Goal: Task Accomplishment & Management: Use online tool/utility

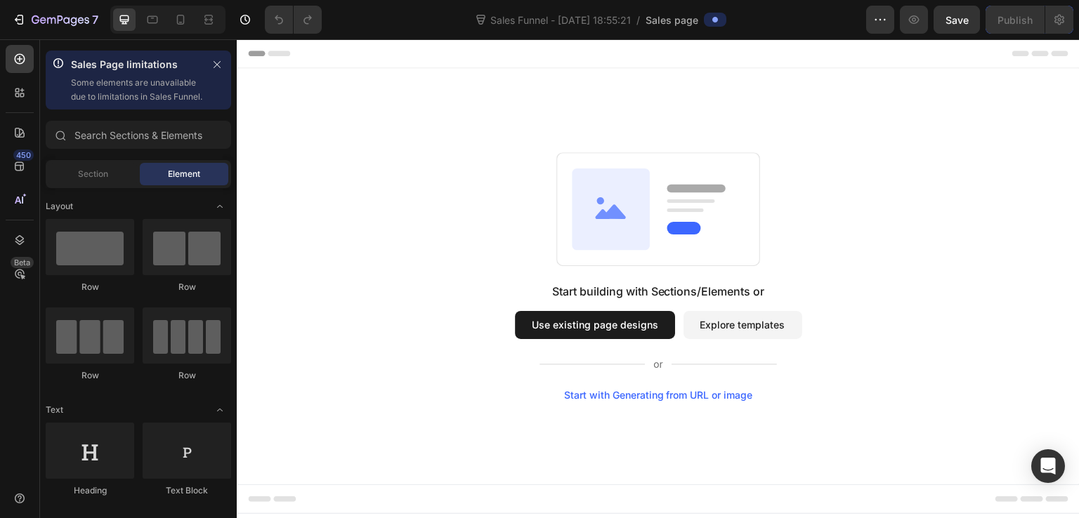
click at [650, 331] on button "Use existing page designs" at bounding box center [595, 325] width 160 height 28
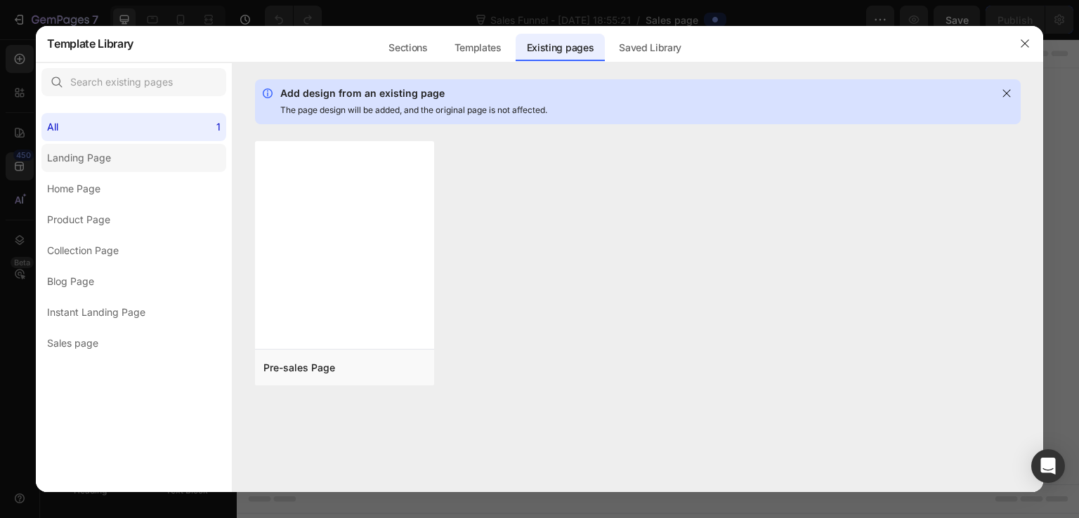
click at [132, 157] on label "Landing Page" at bounding box center [133, 158] width 185 height 28
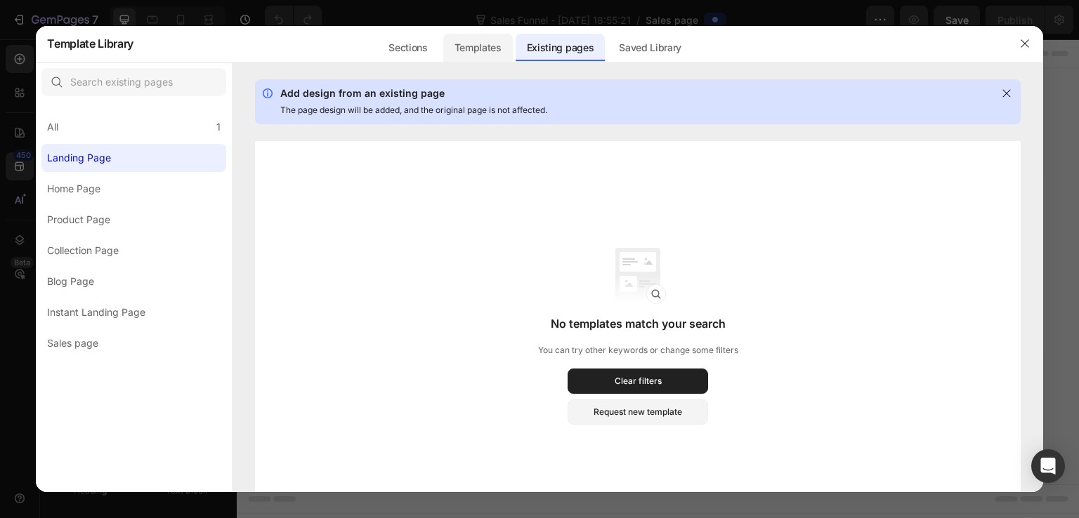
click at [516, 60] on div "Templates" at bounding box center [561, 43] width 90 height 37
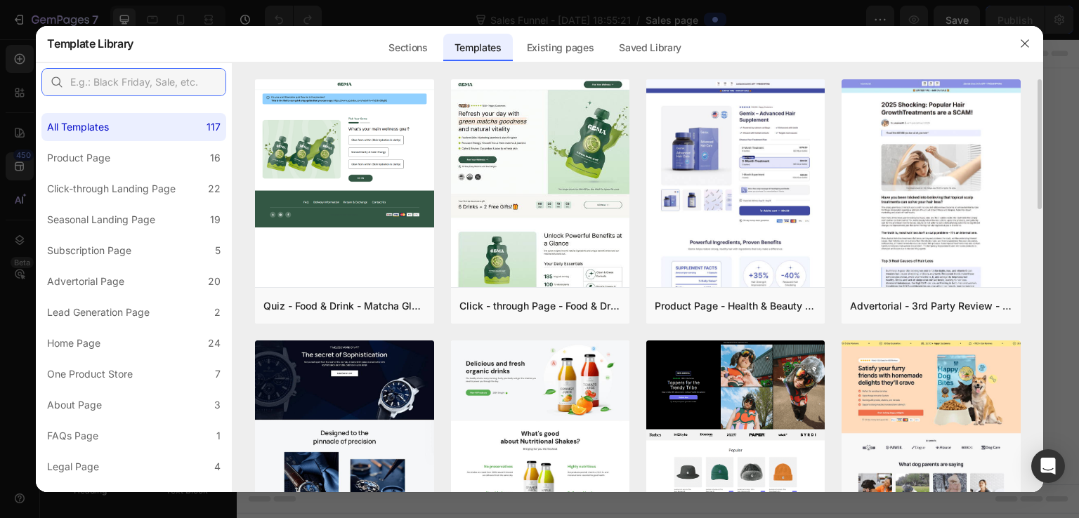
click at [140, 71] on input "text" at bounding box center [133, 82] width 185 height 28
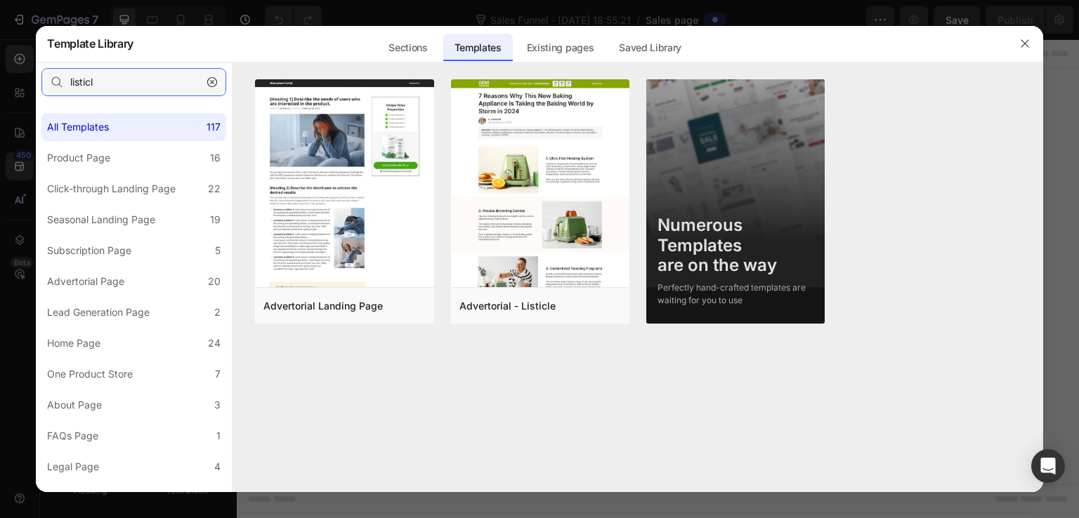
type input "listicl"
click at [209, 84] on icon "button" at bounding box center [212, 82] width 10 height 10
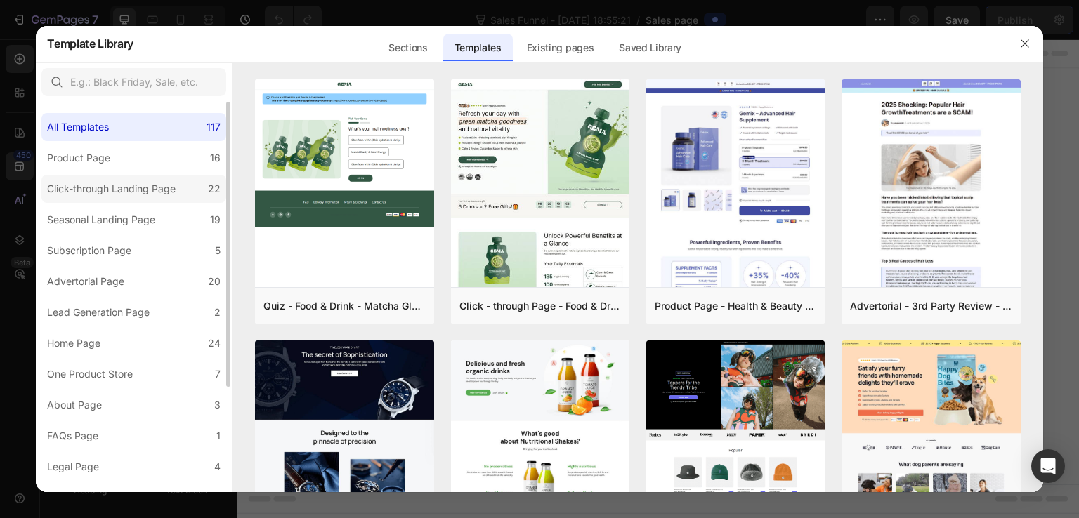
click at [170, 189] on div "Click-through Landing Page" at bounding box center [111, 189] width 129 height 17
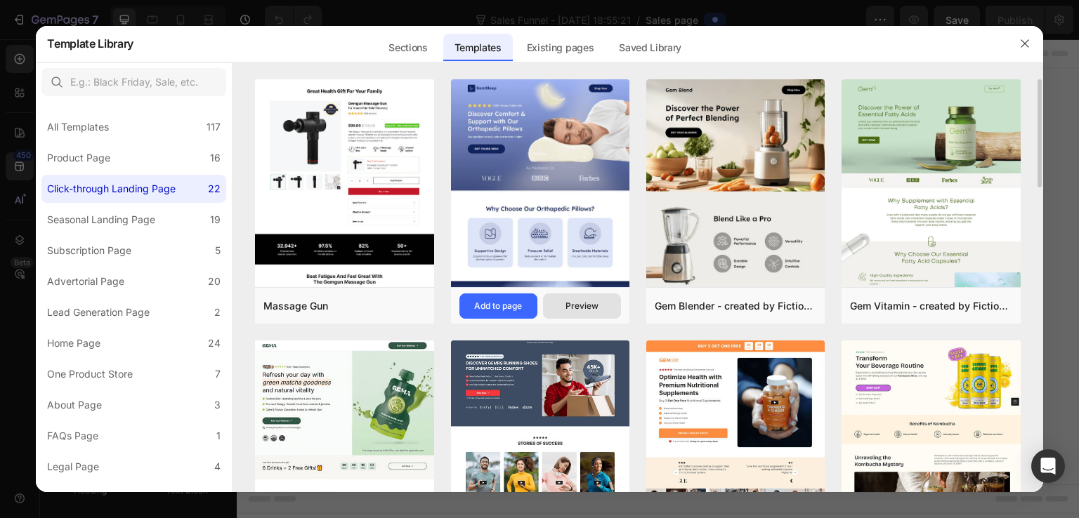
click at [583, 310] on div "Preview" at bounding box center [581, 306] width 33 height 13
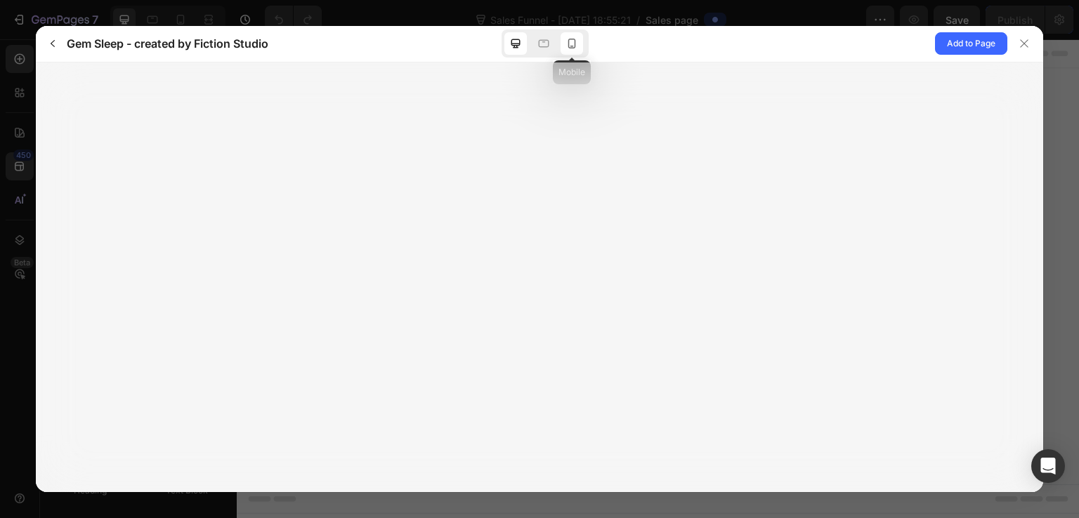
click at [576, 47] on icon at bounding box center [572, 44] width 14 height 14
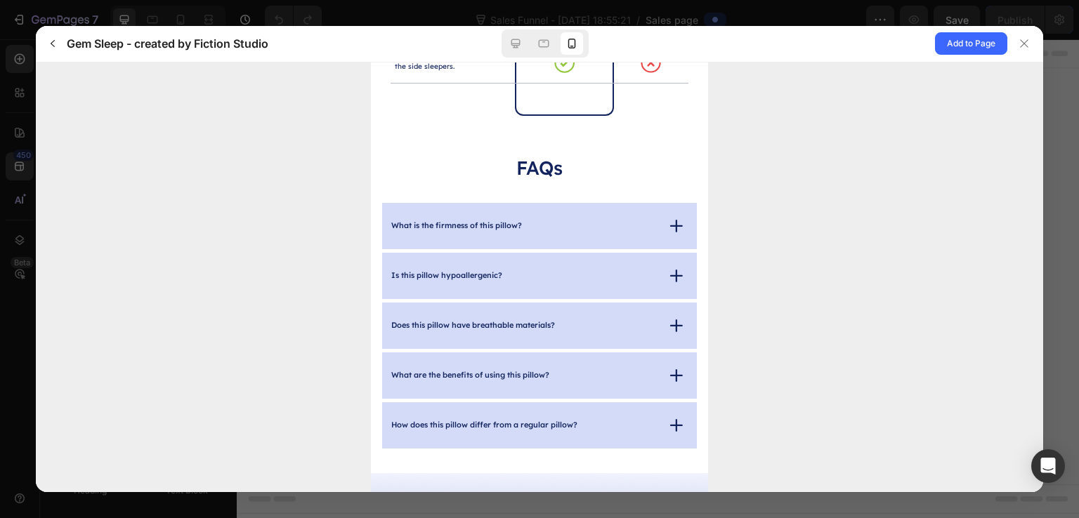
scroll to position [4169, 0]
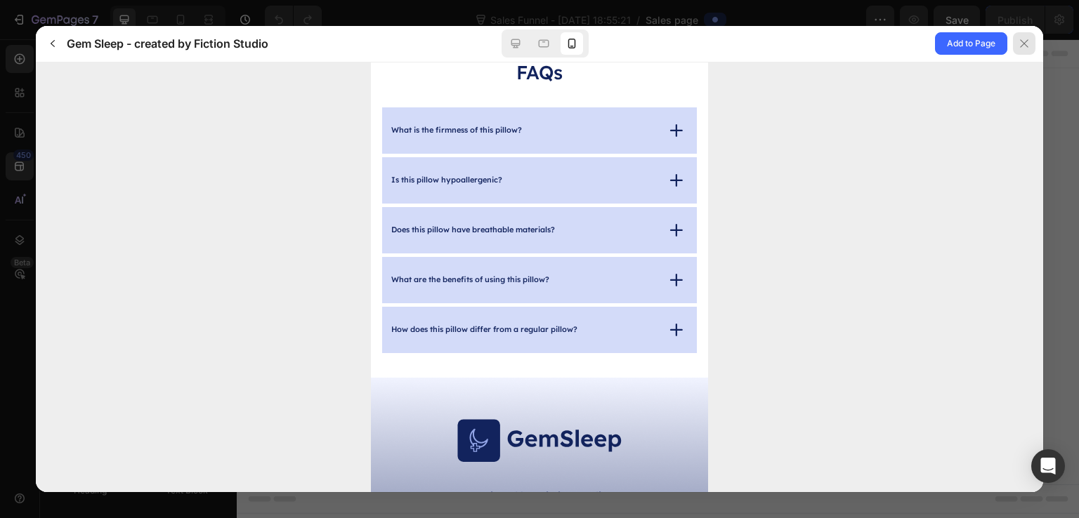
click at [1024, 43] on icon at bounding box center [1024, 44] width 8 height 8
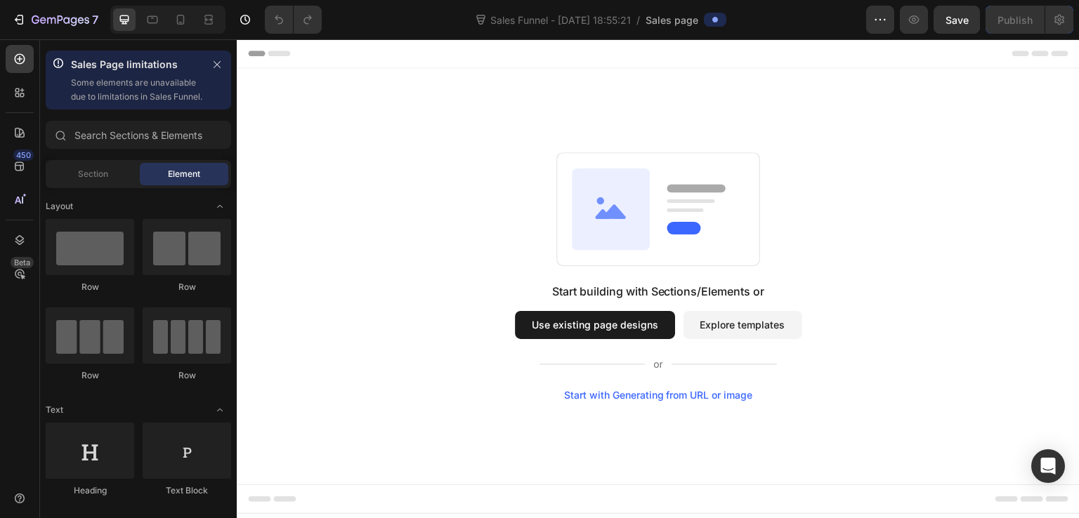
click at [529, 317] on button "Use existing page designs" at bounding box center [595, 325] width 160 height 28
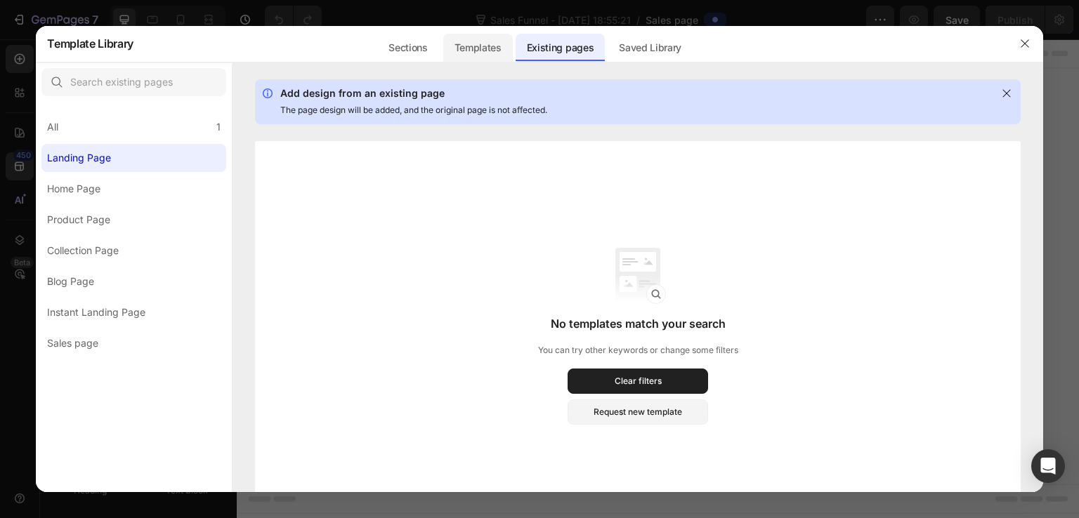
click at [493, 41] on div "Templates" at bounding box center [478, 48] width 70 height 28
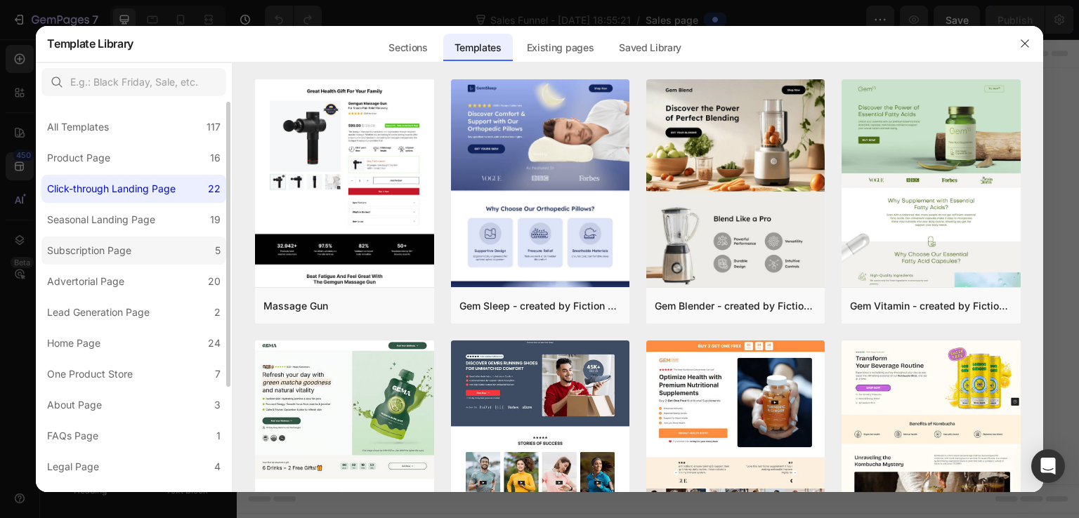
click at [177, 241] on label "Subscription Page 5" at bounding box center [133, 251] width 185 height 28
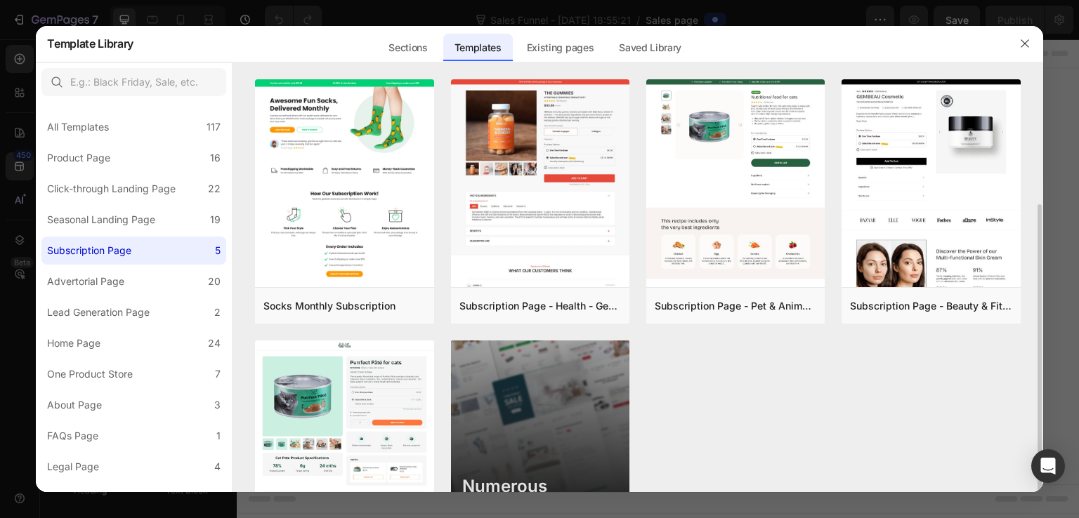
scroll to position [110, 0]
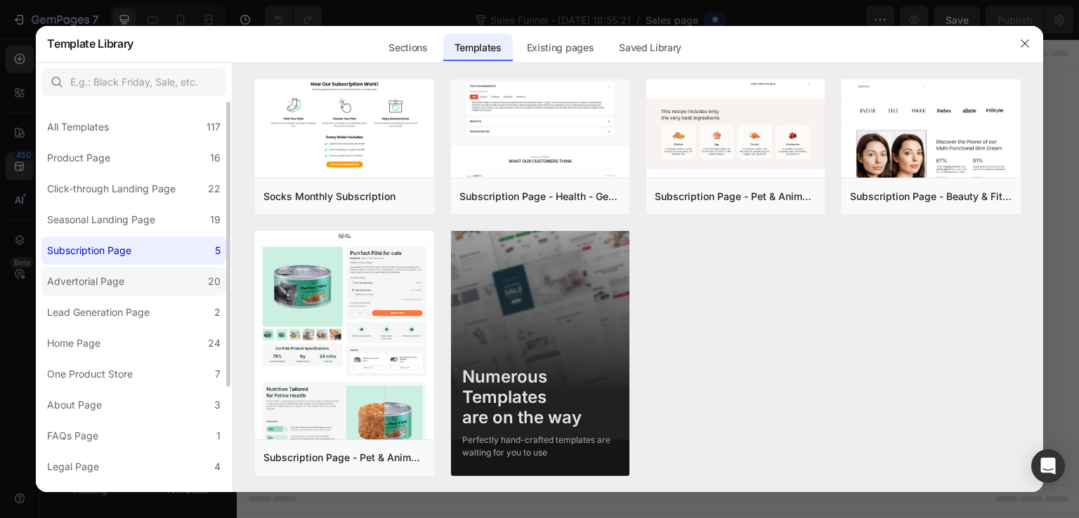
click at [103, 282] on div "Advertorial Page" at bounding box center [85, 281] width 77 height 17
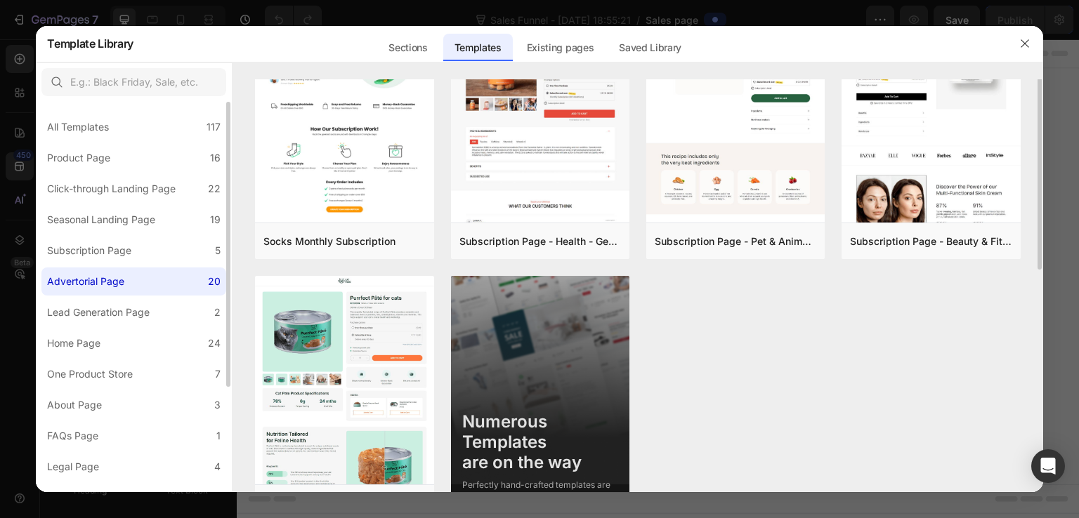
scroll to position [0, 0]
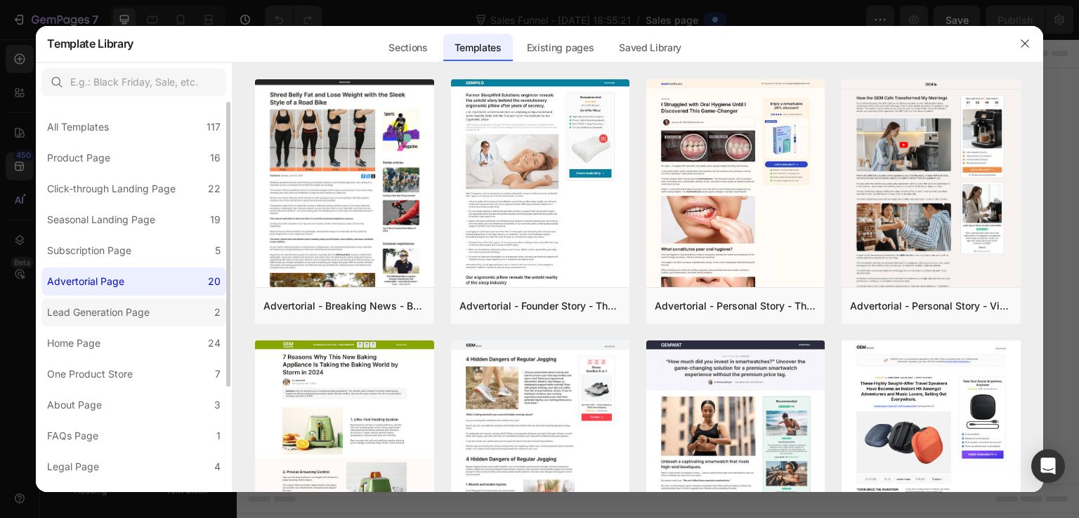
click at [153, 310] on div "Lead Generation Page" at bounding box center [101, 312] width 108 height 17
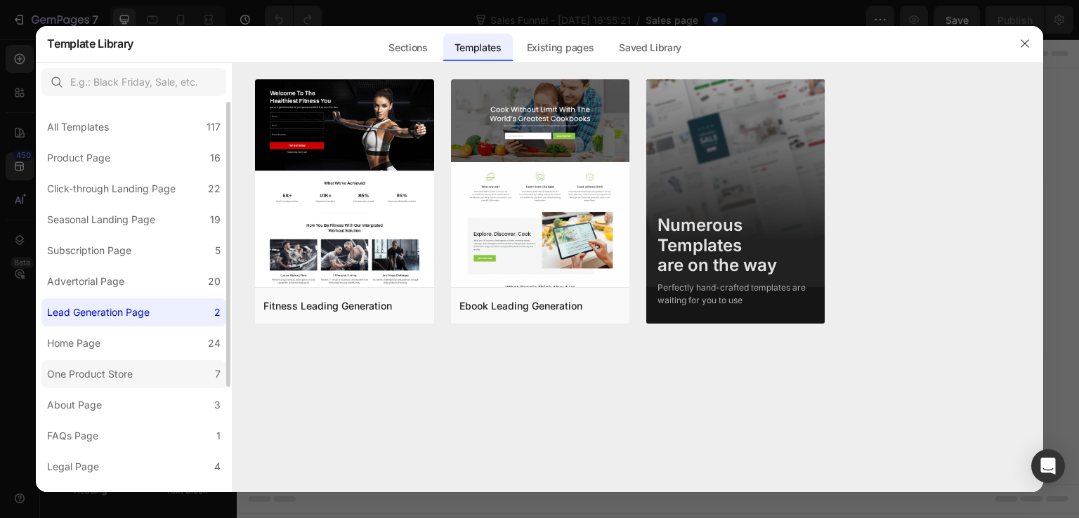
click at [107, 381] on div "One Product Store" at bounding box center [90, 374] width 86 height 17
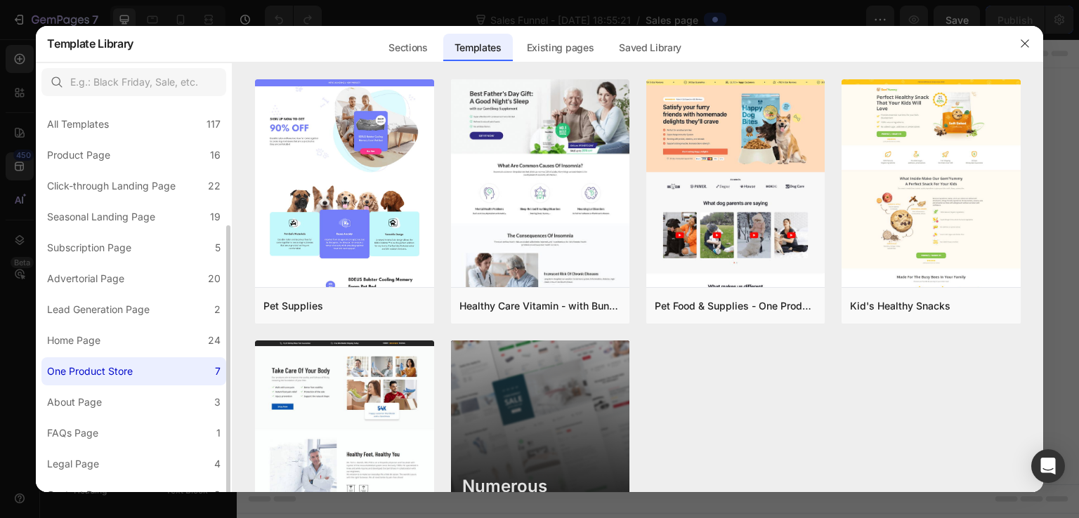
scroll to position [143, 0]
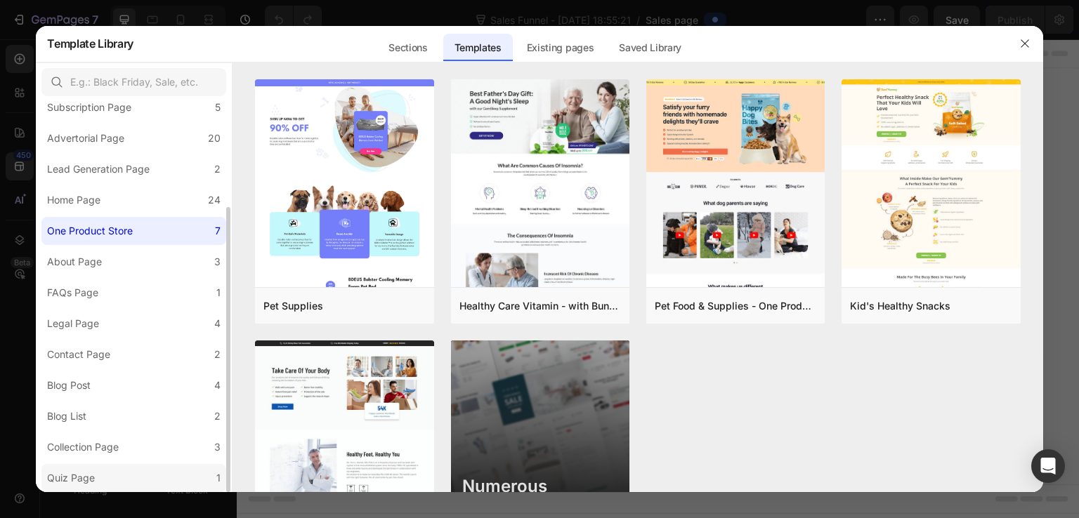
click at [161, 473] on label "Quiz Page 1" at bounding box center [133, 478] width 185 height 28
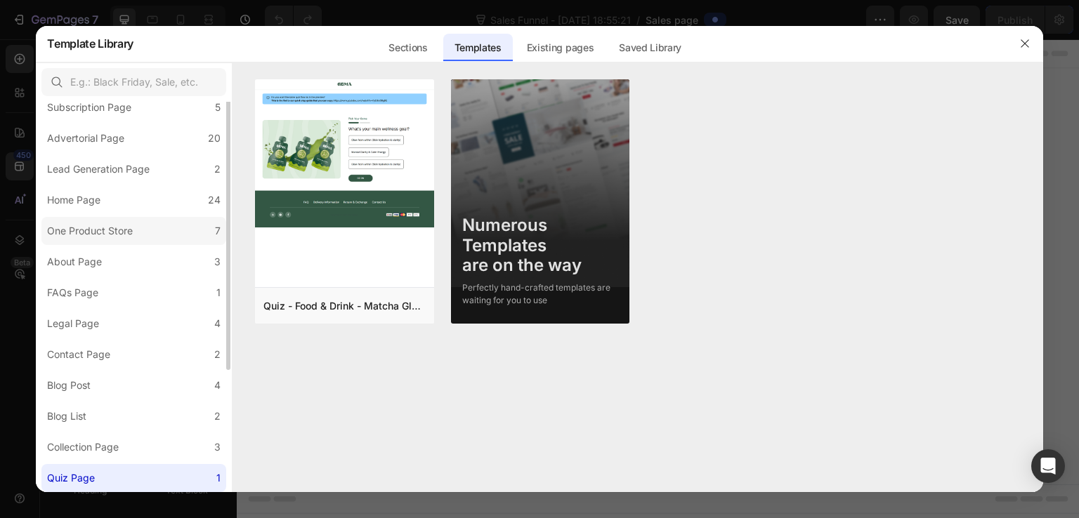
scroll to position [3, 0]
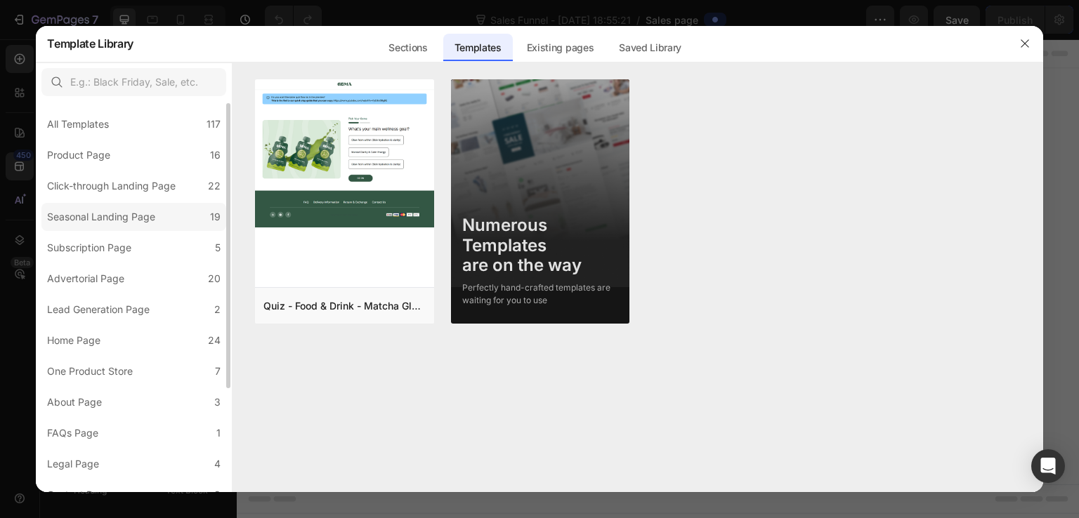
click at [126, 217] on div "Seasonal Landing Page" at bounding box center [101, 217] width 108 height 17
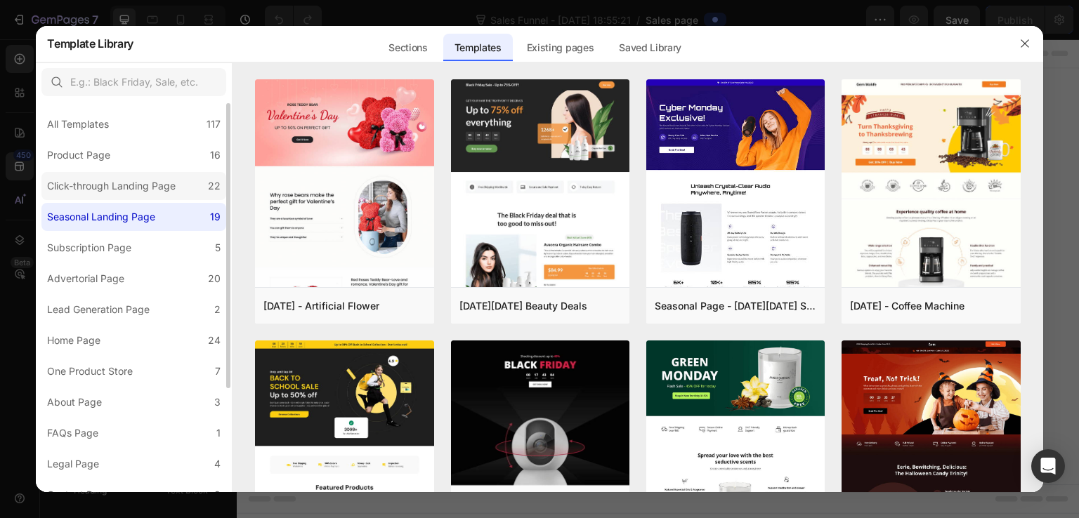
click at [173, 189] on div "Click-through Landing Page" at bounding box center [111, 186] width 129 height 17
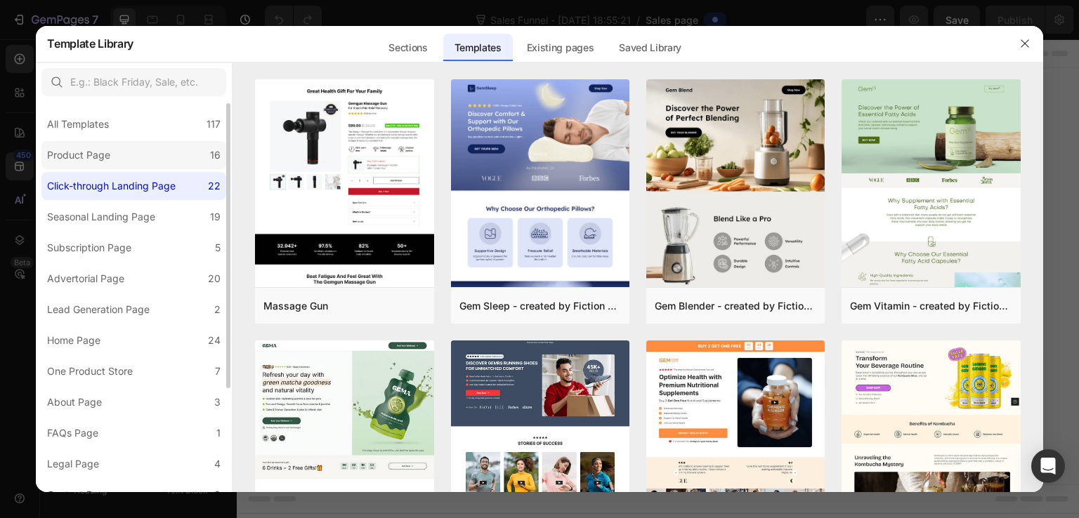
click at [178, 153] on label "Product Page 16" at bounding box center [133, 155] width 185 height 28
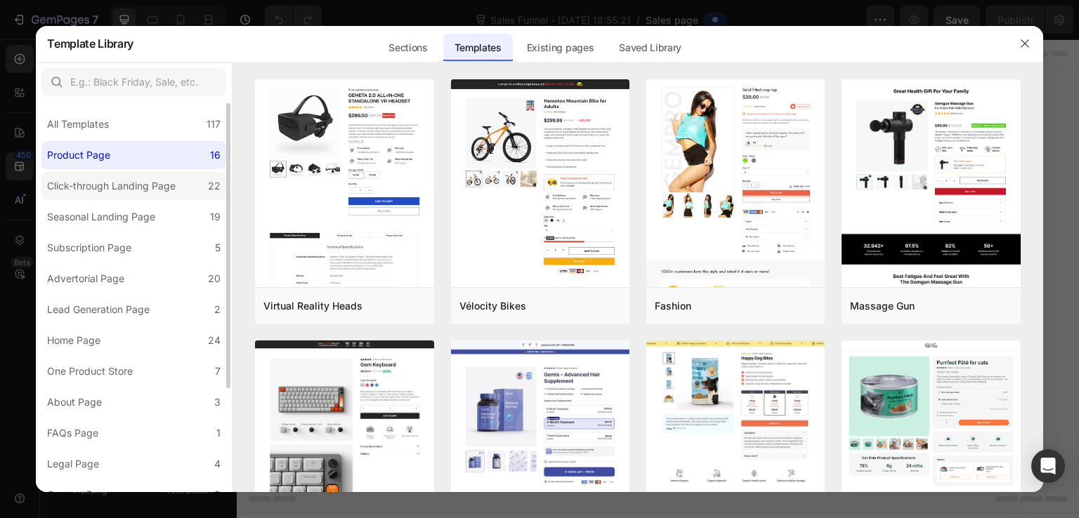
click at [133, 181] on div "Click-through Landing Page" at bounding box center [111, 186] width 129 height 17
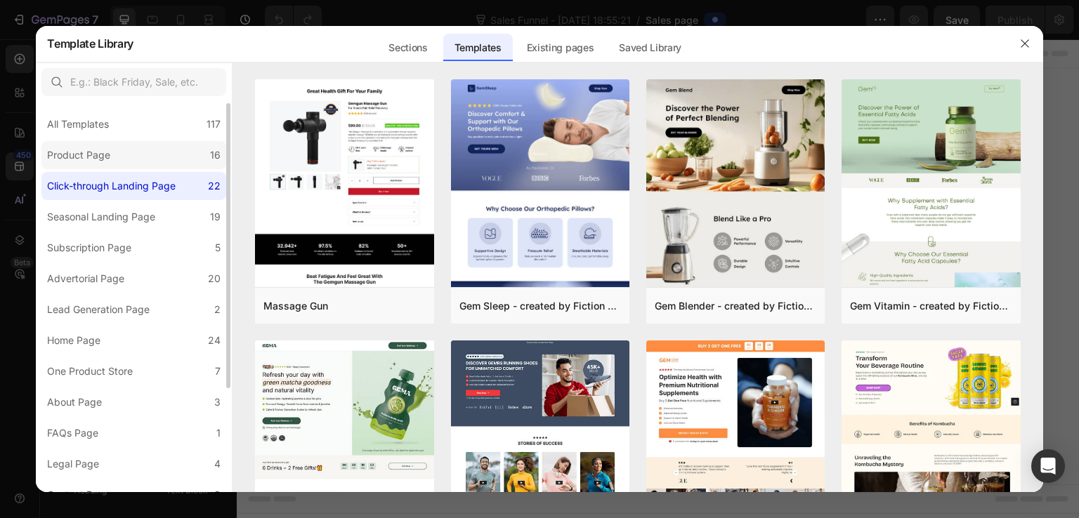
click at [139, 160] on label "Product Page 16" at bounding box center [133, 155] width 185 height 28
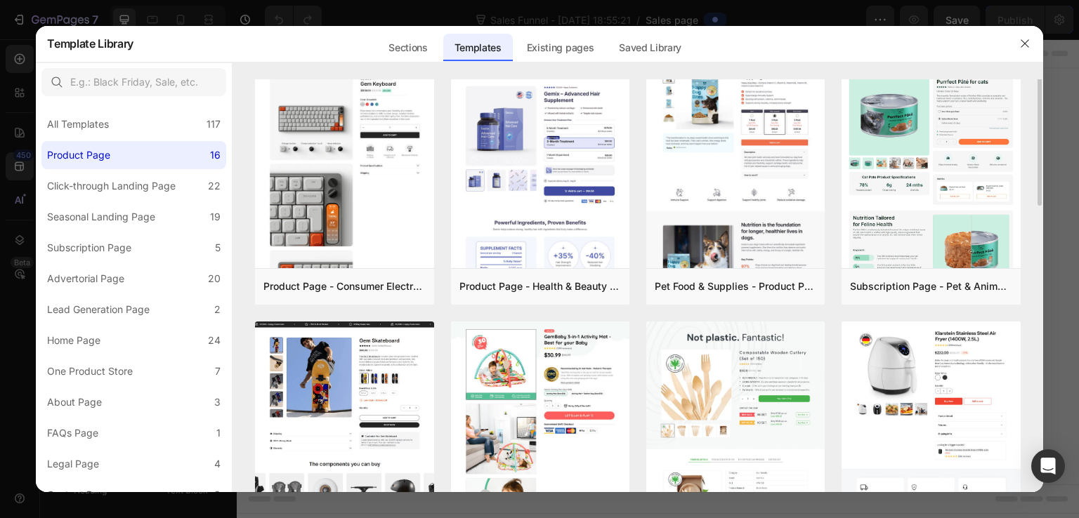
scroll to position [211, 0]
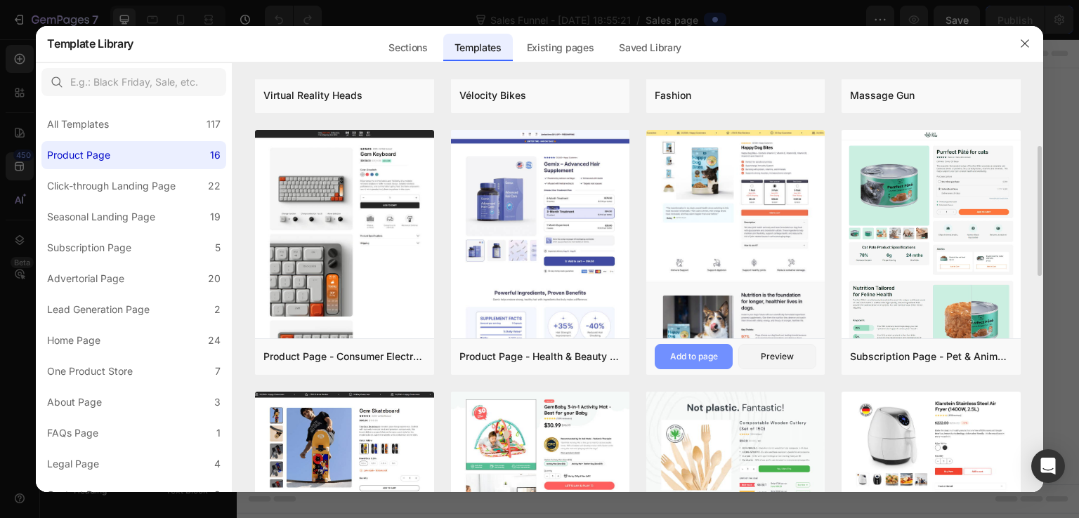
click at [697, 352] on div "Add to page" at bounding box center [694, 356] width 48 height 13
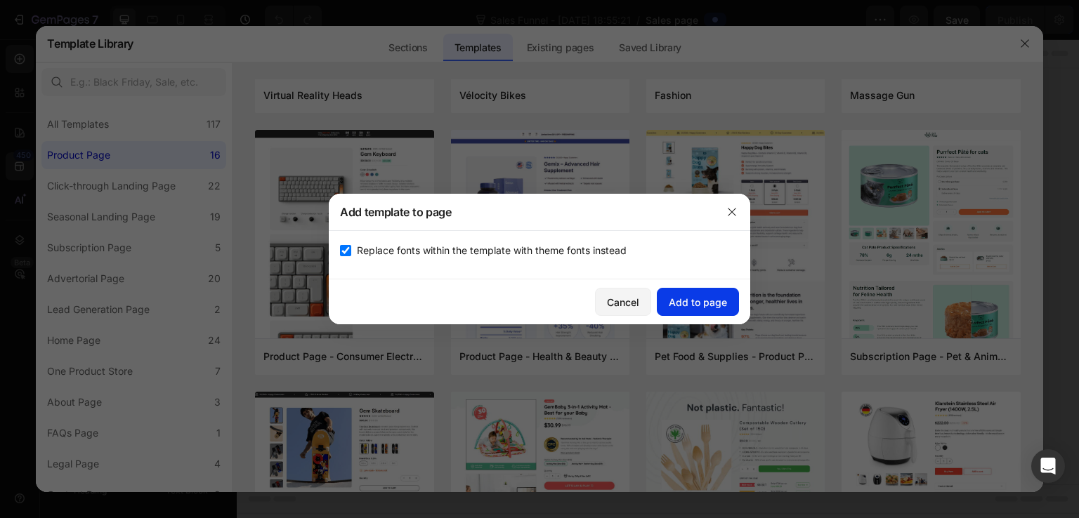
click at [694, 304] on div "Add to page" at bounding box center [698, 302] width 58 height 15
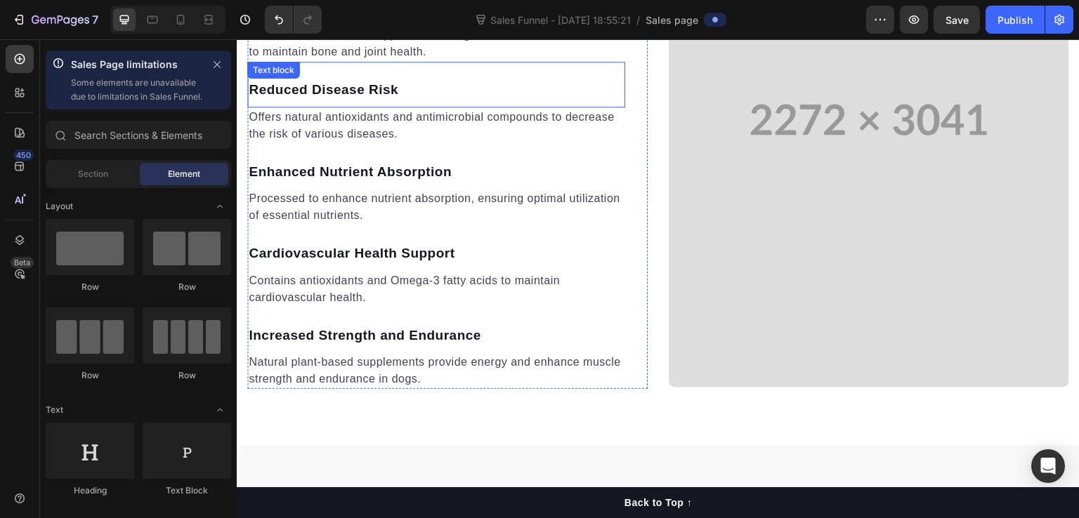
scroll to position [1379, 0]
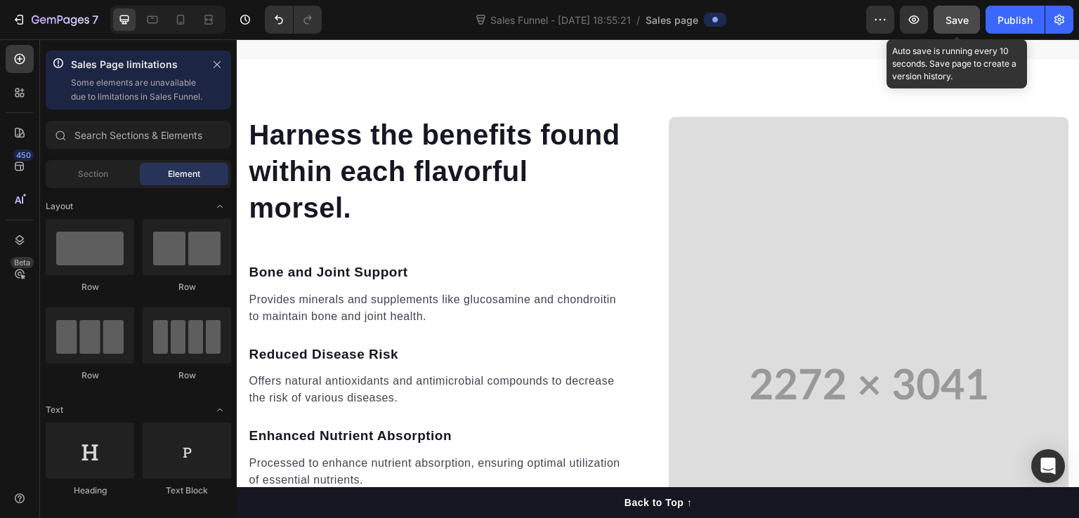
click at [968, 16] on span "Save" at bounding box center [956, 20] width 23 height 12
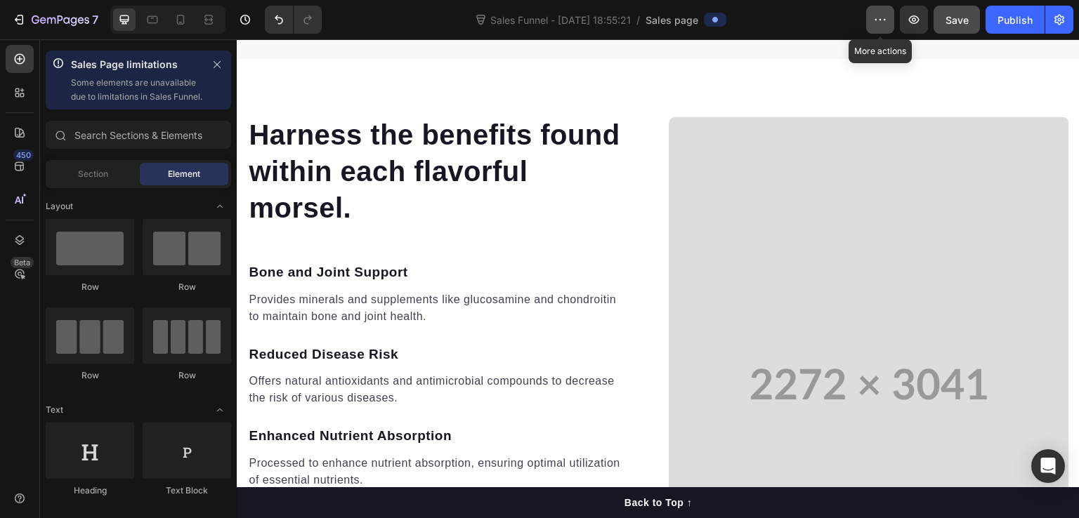
click at [891, 25] on button "button" at bounding box center [880, 20] width 28 height 28
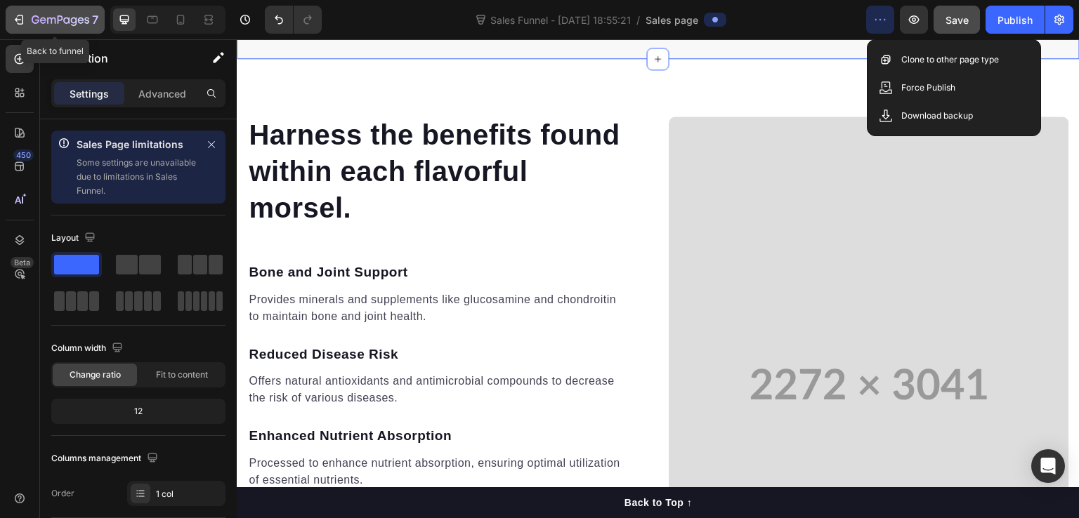
click at [57, 11] on div "7" at bounding box center [65, 19] width 67 height 17
